Goal: Information Seeking & Learning: Find specific fact

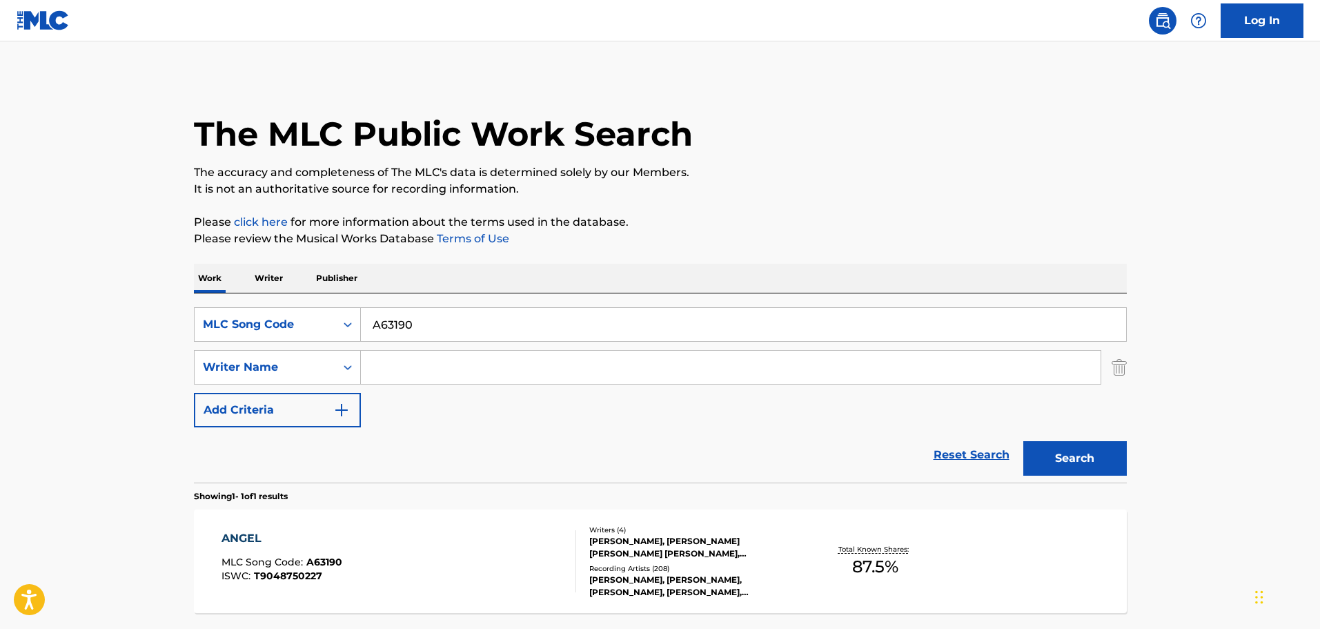
click at [440, 369] on input "Search Form" at bounding box center [731, 367] width 740 height 33
type input "[PERSON_NAME]"
click at [338, 326] on div "Search Form" at bounding box center [347, 324] width 25 height 25
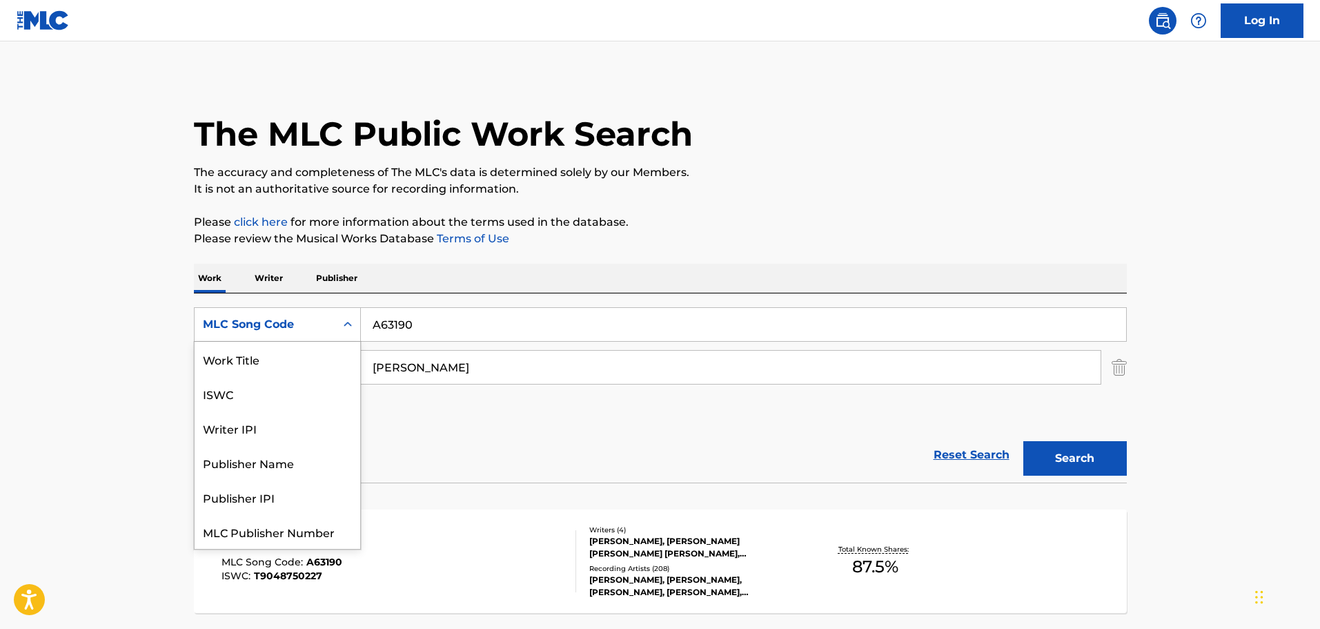
scroll to position [35, 0]
click at [437, 326] on input "A63190" at bounding box center [743, 324] width 765 height 33
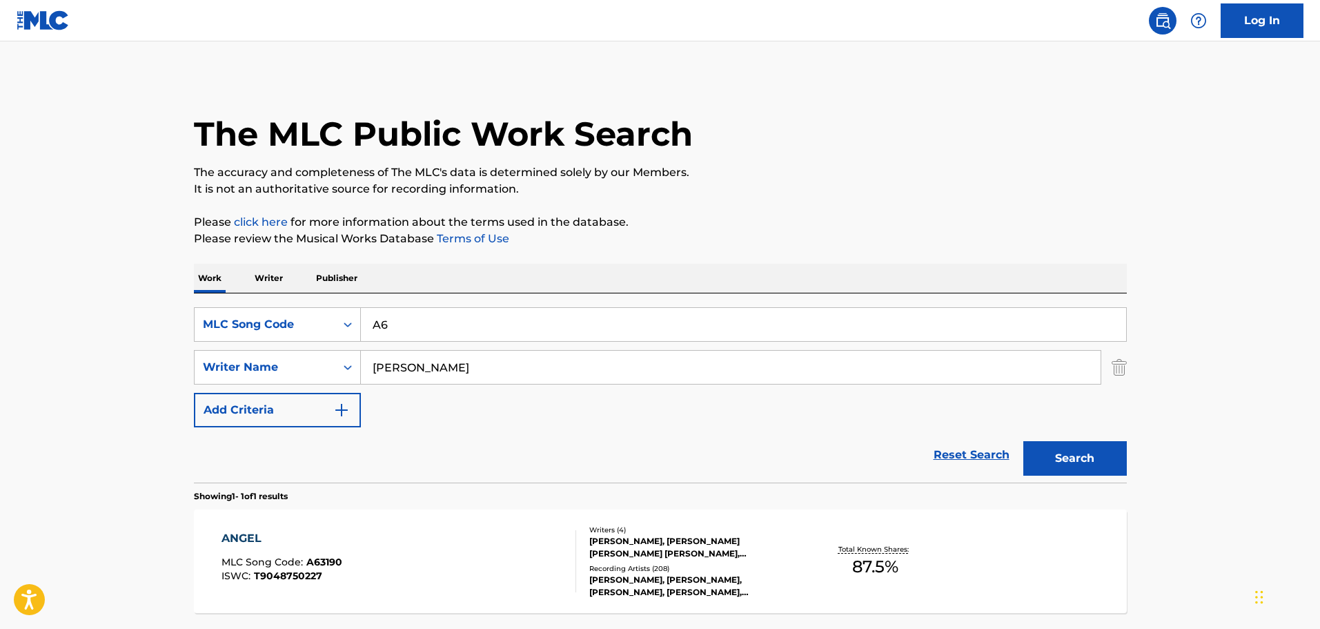
type input "A"
click at [255, 317] on div "MLC Song Code" at bounding box center [265, 324] width 124 height 17
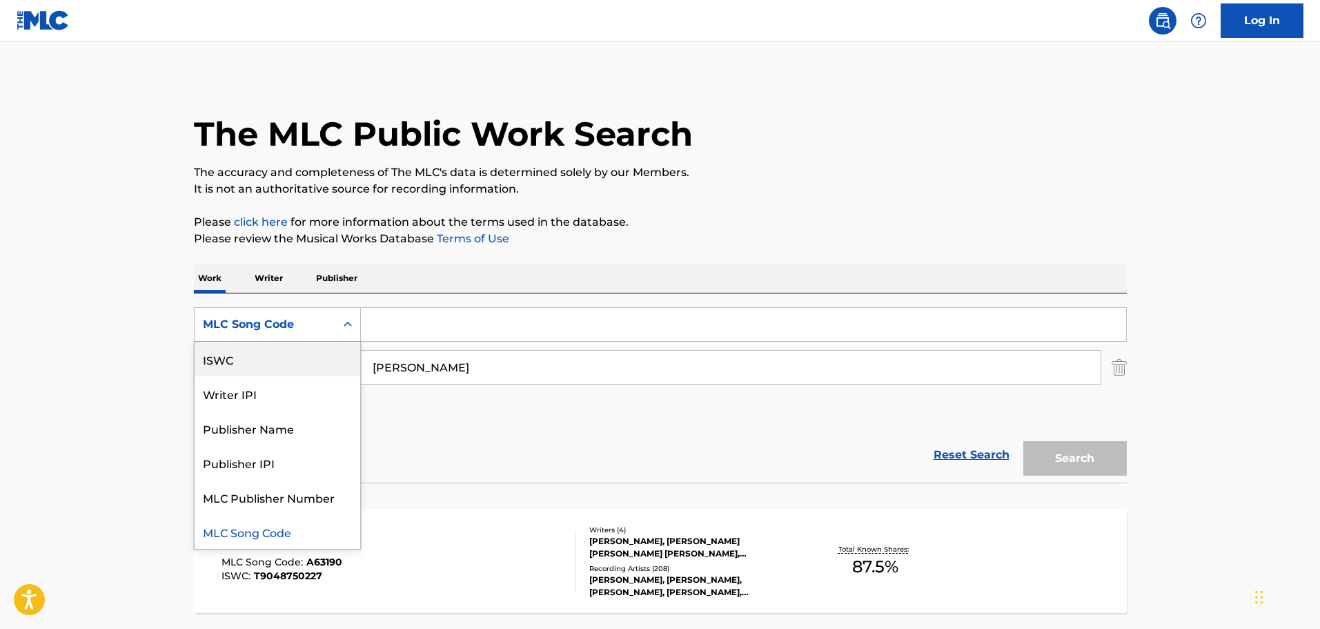
click at [230, 374] on div "ISWC" at bounding box center [278, 359] width 166 height 35
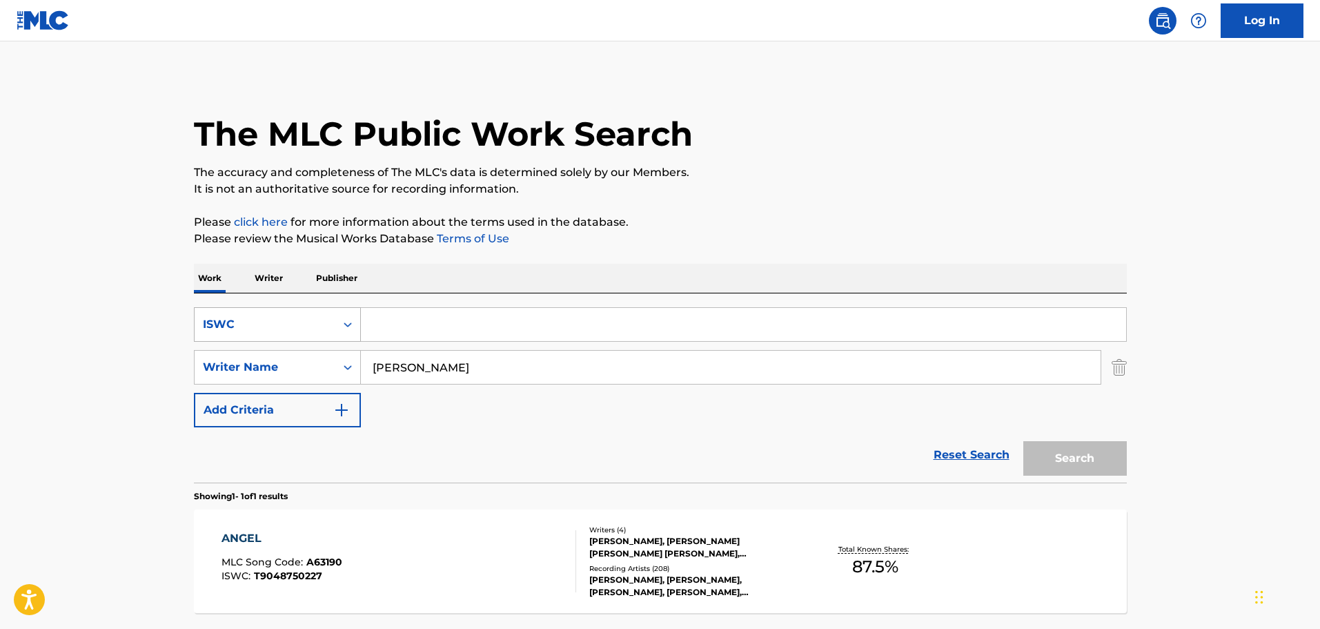
click at [232, 326] on div "ISWC" at bounding box center [265, 324] width 124 height 17
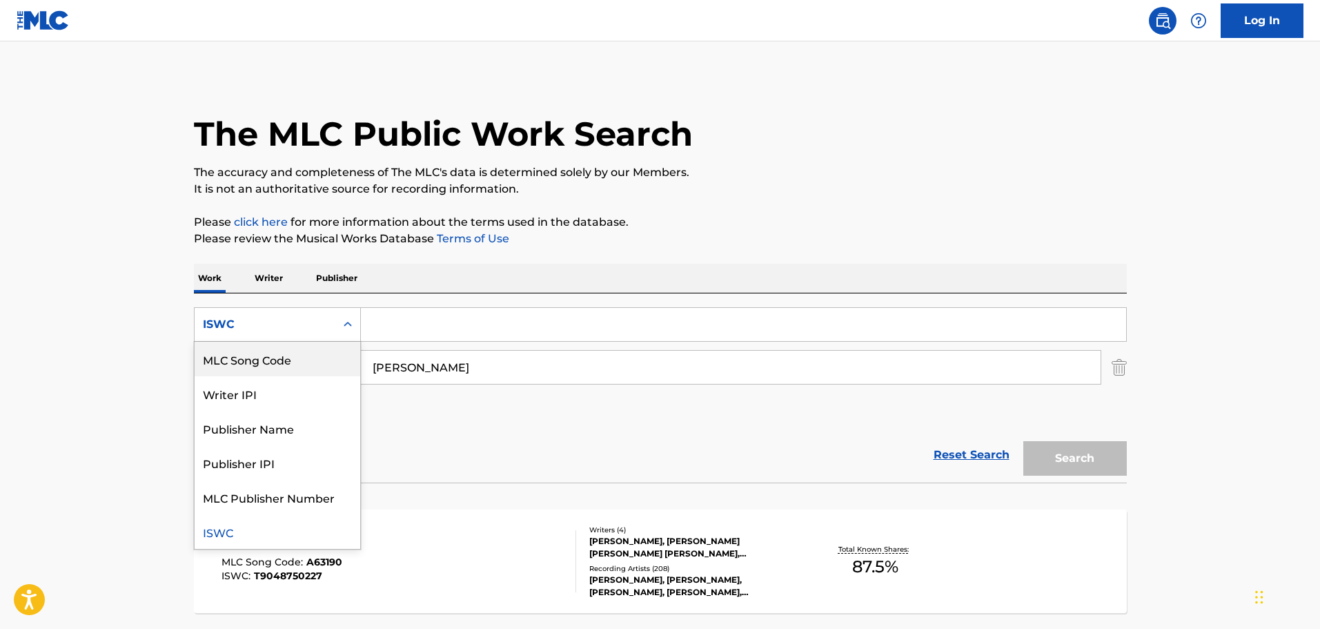
scroll to position [0, 0]
click at [289, 363] on div "Work Title" at bounding box center [278, 359] width 166 height 35
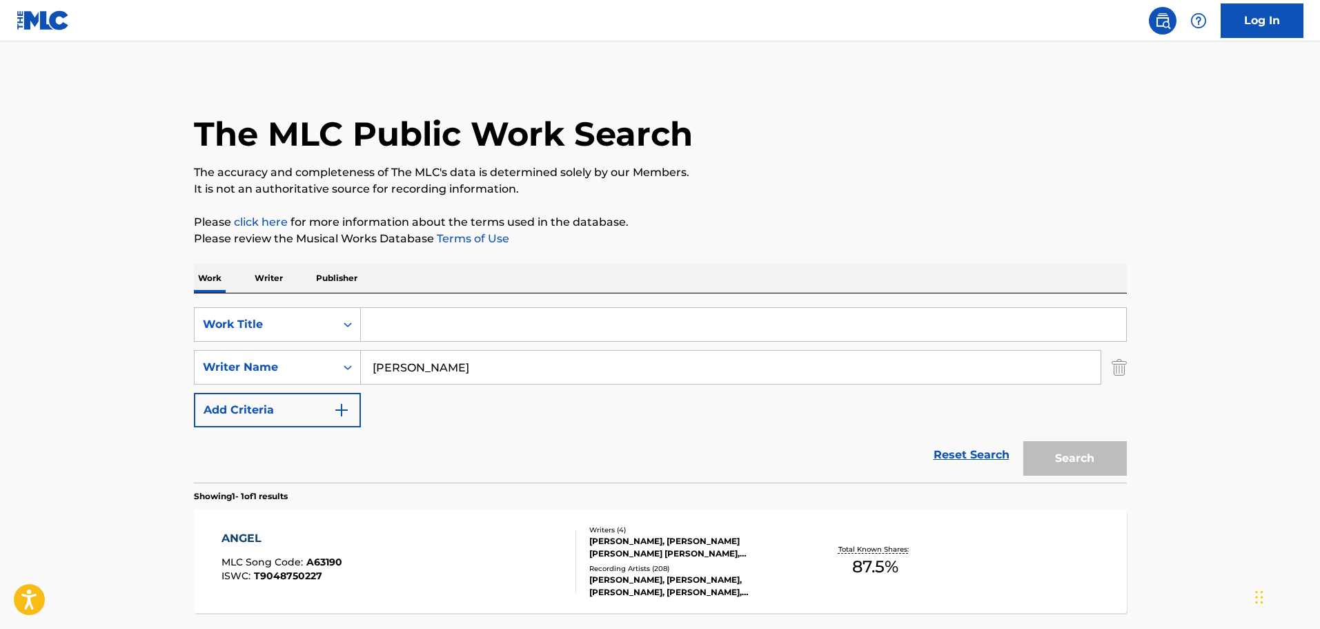
click at [405, 326] on input "Search Form" at bounding box center [743, 324] width 765 height 33
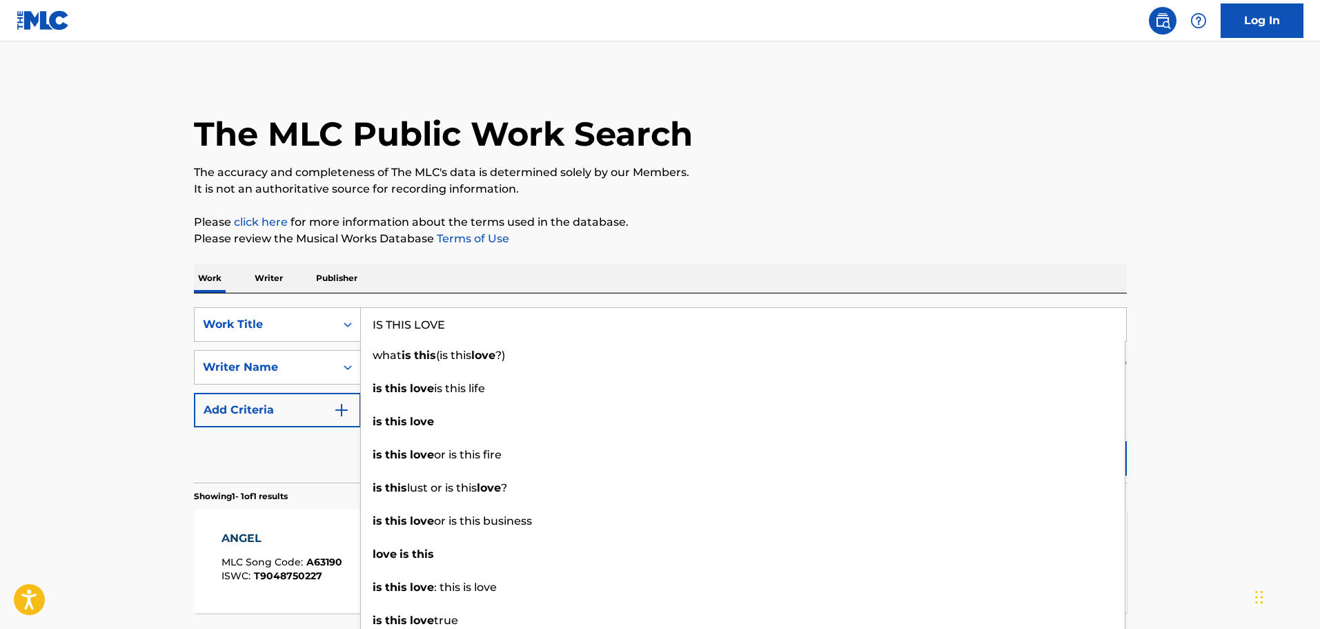
type input "IS THIS LOVE"
click at [1023, 441] on button "Search" at bounding box center [1075, 458] width 104 height 35
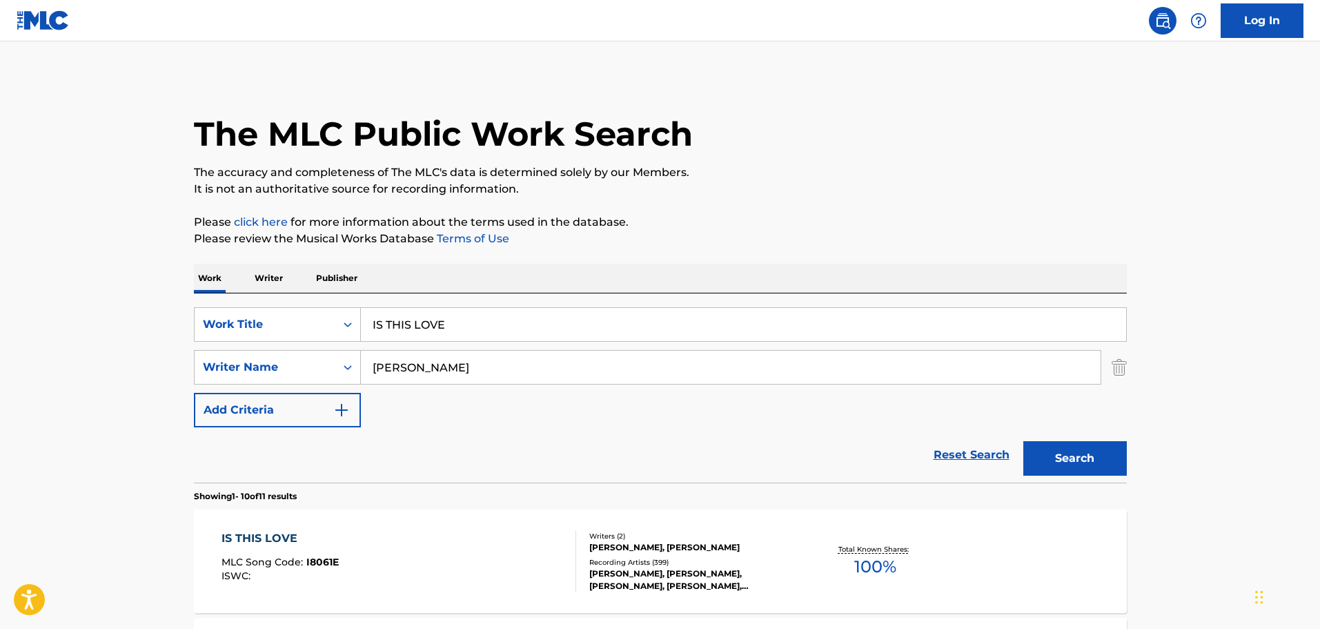
click at [634, 557] on div "Recording Artists ( 399 )" at bounding box center [693, 562] width 208 height 10
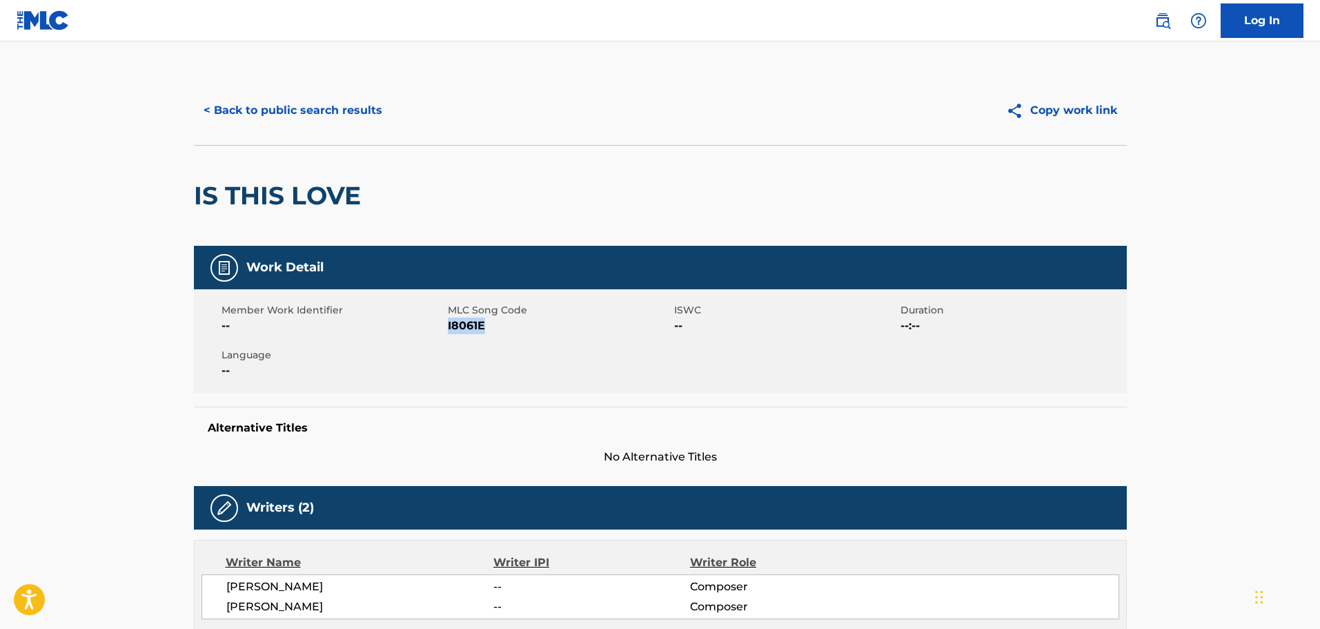
drag, startPoint x: 485, startPoint y: 330, endPoint x: 491, endPoint y: 359, distance: 29.5
click at [449, 327] on span "I8061E" at bounding box center [559, 325] width 223 height 17
copy span "I8061E"
